Goal: Information Seeking & Learning: Learn about a topic

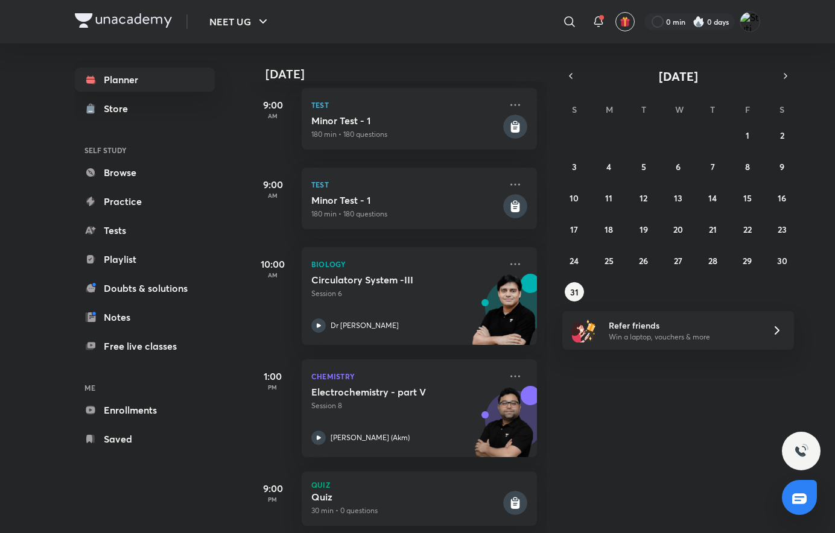
scroll to position [197, 0]
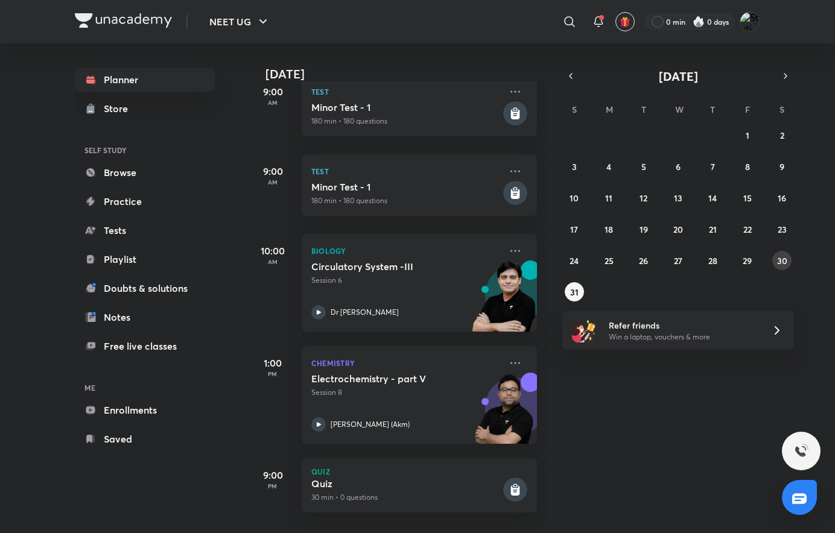
click at [777, 261] on abbr "30" at bounding box center [782, 260] width 10 height 11
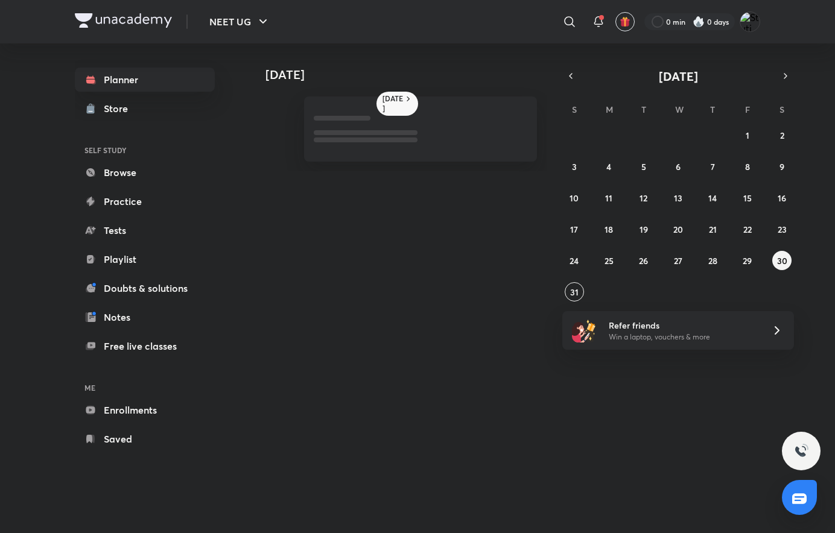
click at [777, 261] on abbr "30" at bounding box center [782, 260] width 10 height 11
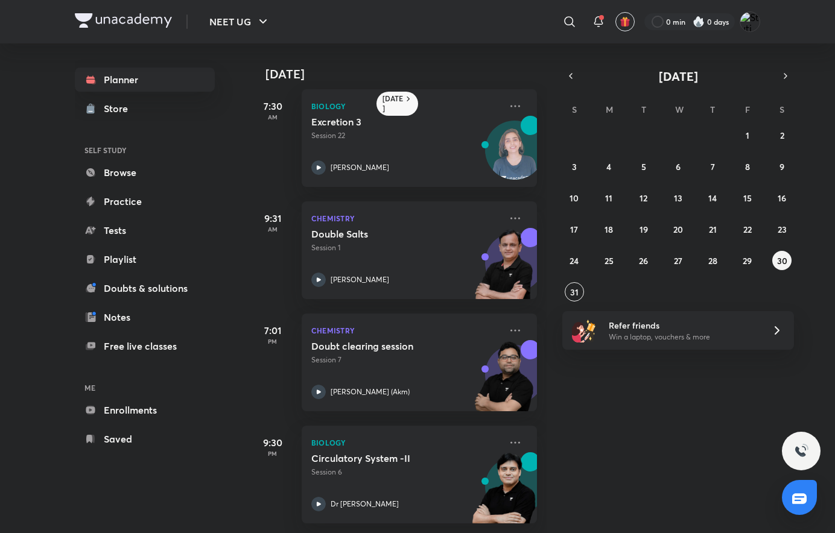
scroll to position [0, 0]
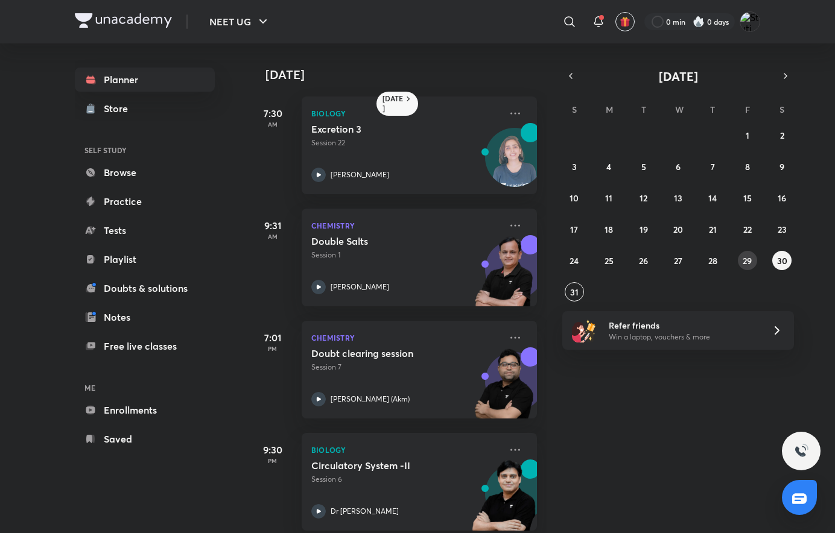
click at [750, 262] on abbr "29" at bounding box center [746, 260] width 9 height 11
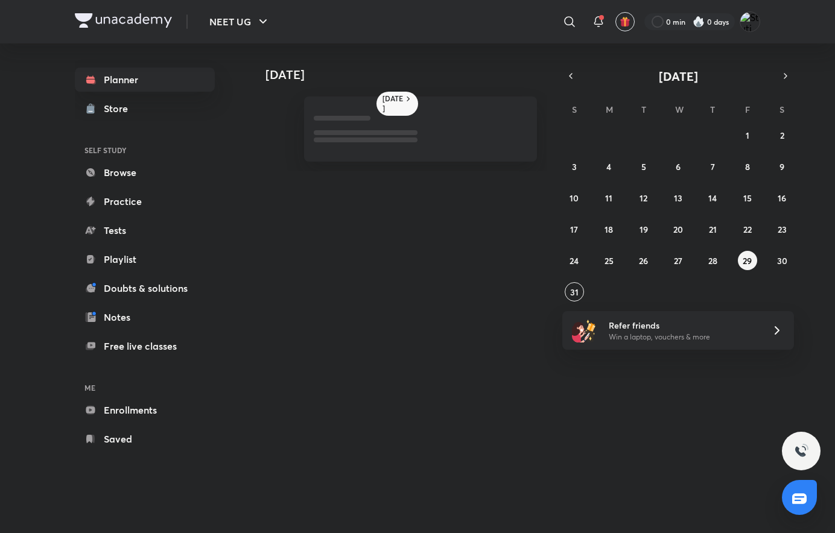
drag, startPoint x: 750, startPoint y: 262, endPoint x: 742, endPoint y: 305, distance: 43.5
click at [742, 305] on div "[DATE] [DATE] [DATE] S M T W T F S 27 28 29 30 31 1 2 3 4 5 6 7 8 9 10 11 12 13…" at bounding box center [503, 276] width 511 height 466
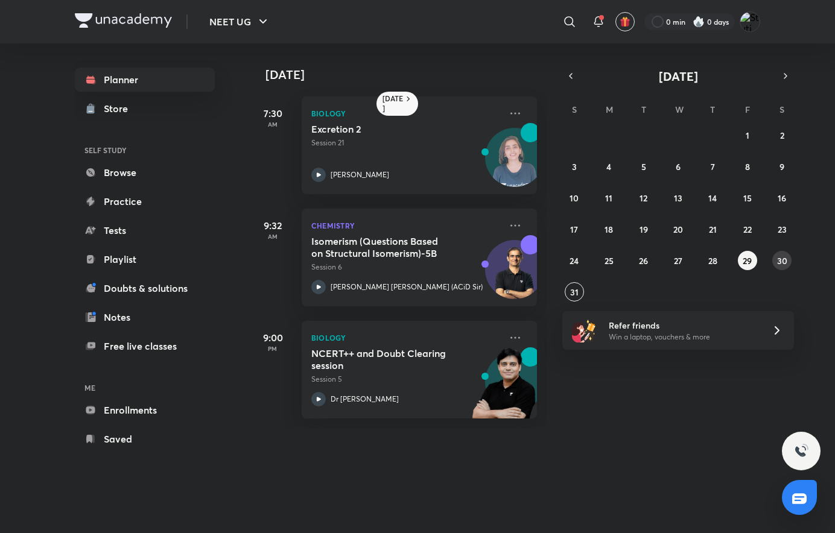
click at [786, 257] on abbr "30" at bounding box center [782, 260] width 10 height 11
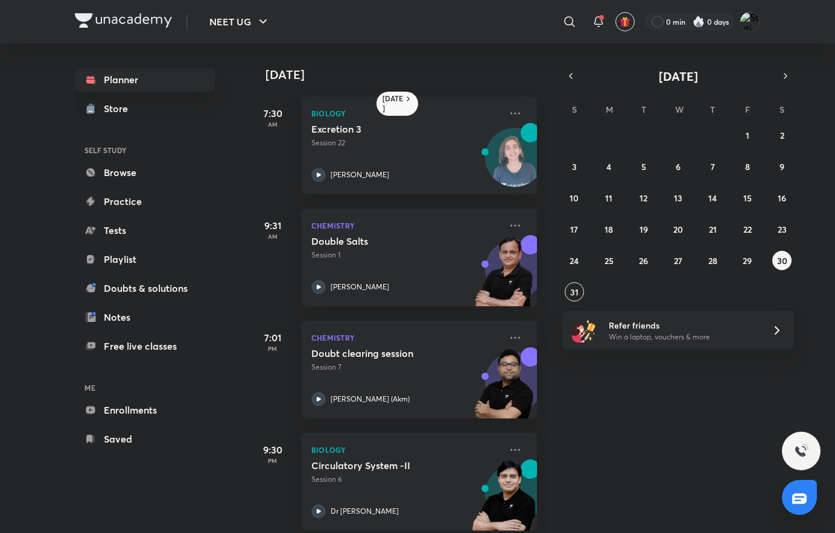
click at [785, 82] on button "button" at bounding box center [785, 76] width 17 height 17
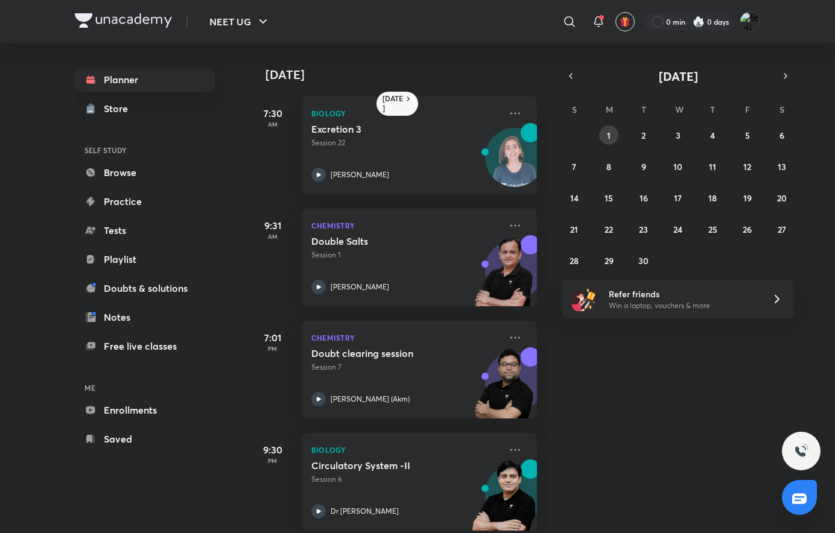
click at [613, 131] on button "1" at bounding box center [608, 134] width 19 height 19
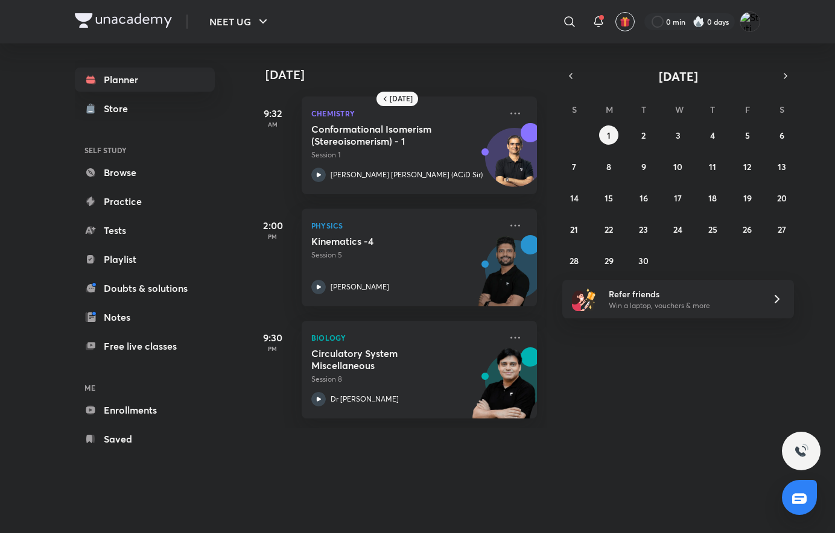
click at [512, 220] on icon at bounding box center [515, 225] width 14 height 14
click at [574, 78] on icon "button" at bounding box center [571, 76] width 10 height 11
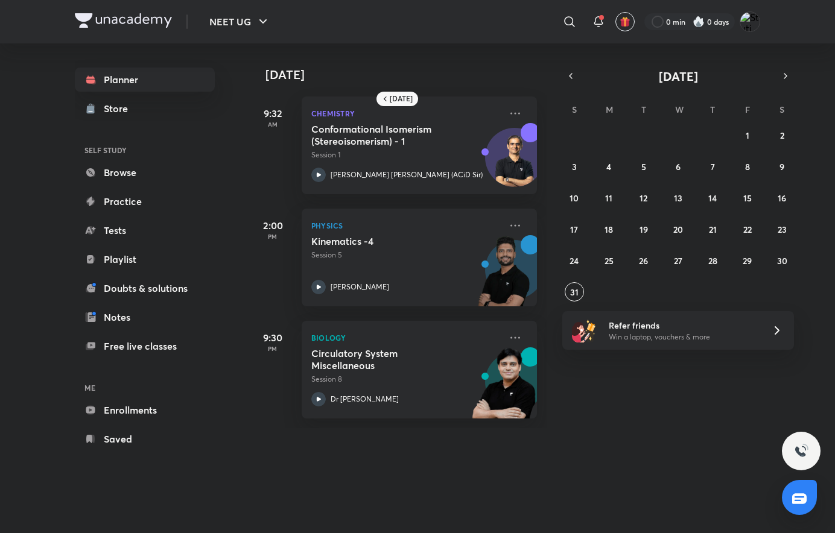
click at [574, 78] on icon "button" at bounding box center [571, 76] width 10 height 11
